Goal: Obtain resource: Download file/media

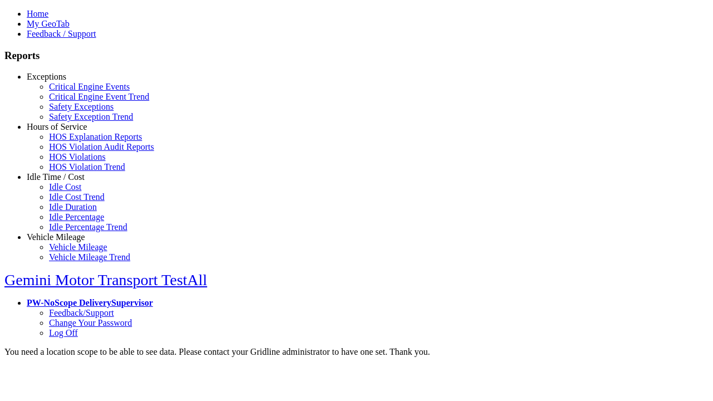
click at [64, 81] on link "Exceptions" at bounding box center [47, 76] width 40 height 9
click at [72, 91] on link "Critical Engine Events" at bounding box center [89, 86] width 81 height 9
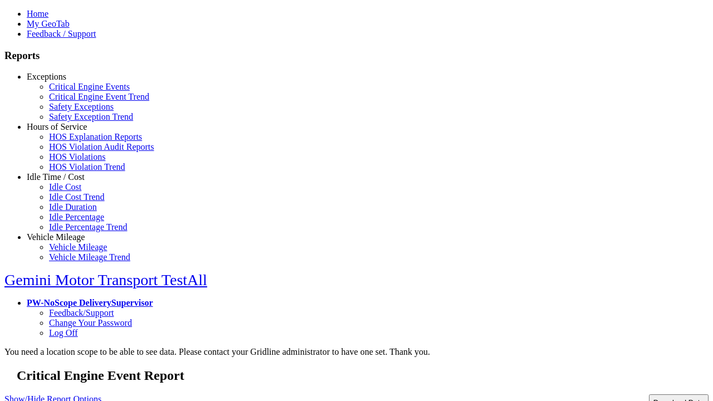
click at [655, 394] on button "Download Data" at bounding box center [679, 402] width 60 height 16
